Goal: Find specific page/section: Find specific page/section

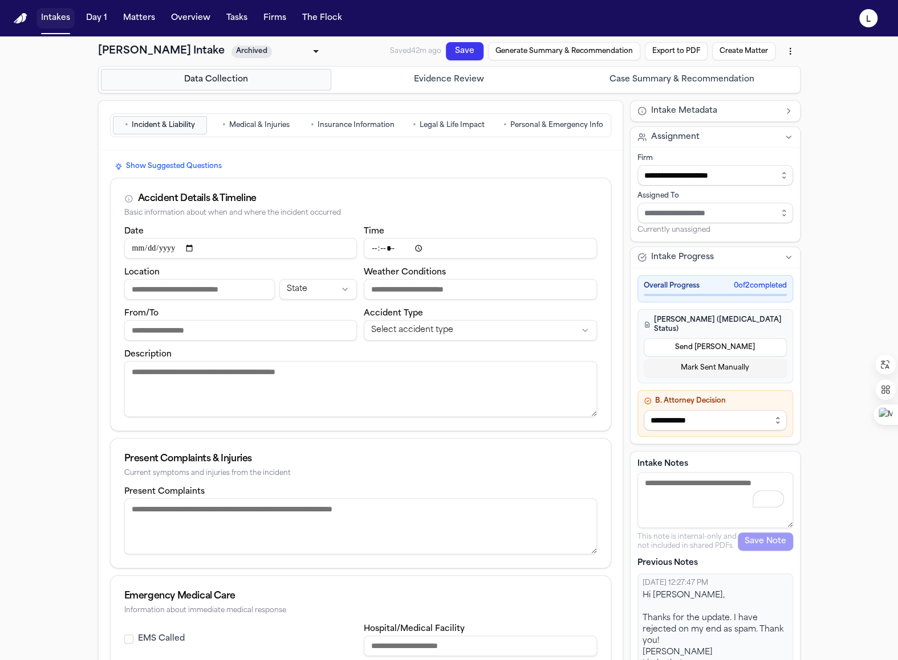
click at [55, 24] on button "Intakes" at bounding box center [55, 18] width 38 height 21
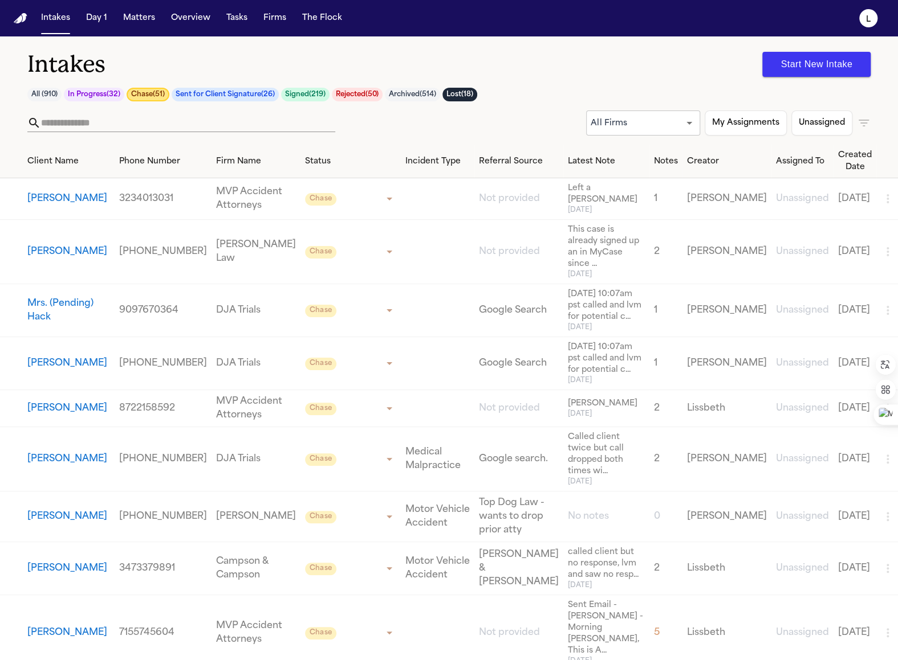
click at [91, 201] on button "[PERSON_NAME]" at bounding box center [67, 199] width 80 height 14
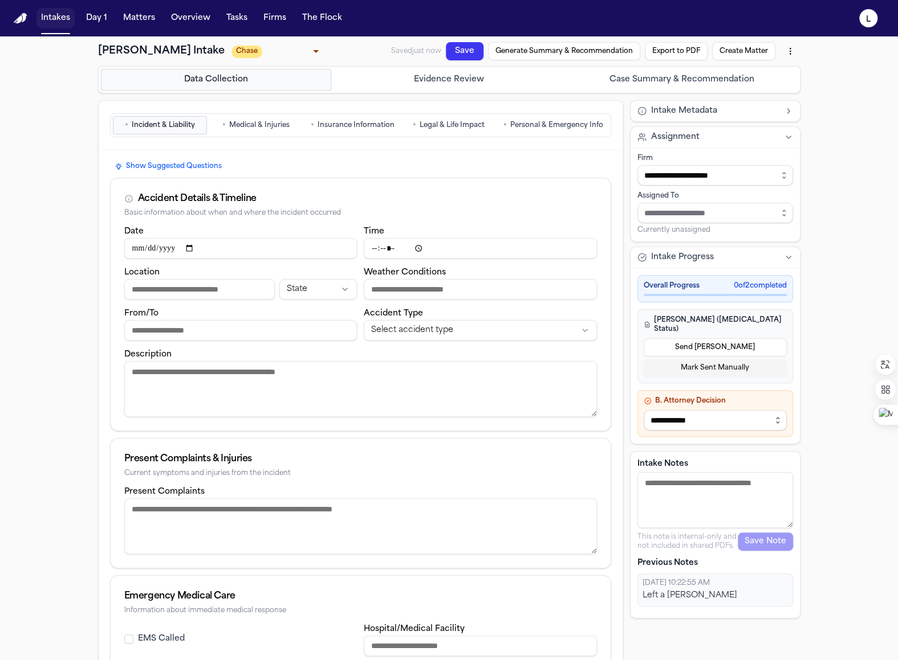
click at [40, 25] on button "Intakes" at bounding box center [55, 18] width 38 height 21
